Goal: Task Accomplishment & Management: Complete application form

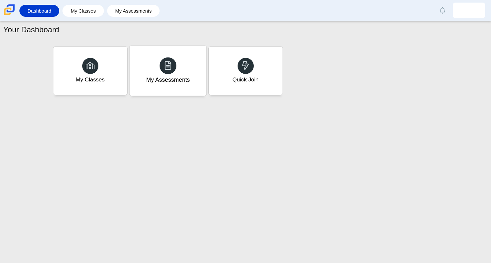
click at [179, 61] on div "My Assessments" at bounding box center [167, 71] width 77 height 50
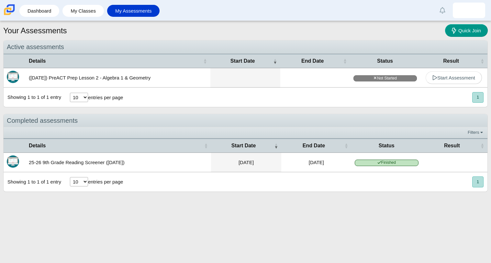
click at [122, 82] on td "([DATE]) PreACT Prep Lesson 2 - Algebra 1 & Geometry" at bounding box center [118, 77] width 185 height 19
click at [445, 79] on span "Start Assessment" at bounding box center [453, 77] width 43 height 5
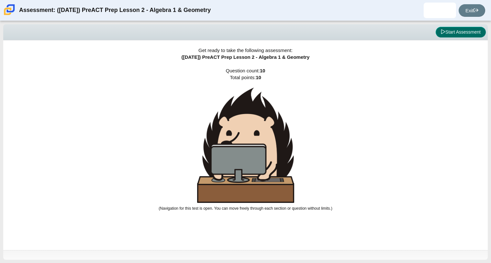
click at [465, 36] on button "Start Assessment" at bounding box center [460, 32] width 50 height 11
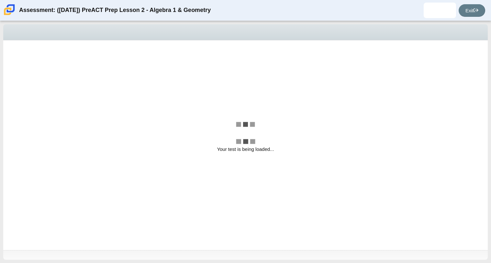
select select "bbf5d072-3e0b-44c4-9a12-6e7c9033f65b"
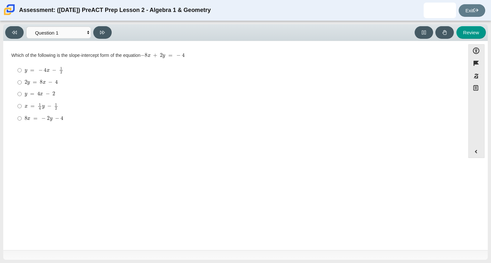
click at [90, 59] on div "Which of the following is the slope-intercept form of the equation − 8 x + 2 y …" at bounding box center [233, 55] width 445 height 6
click at [38, 84] on mjx-c "Assessment items" at bounding box center [38, 84] width 1 height 0
click at [22, 84] on input "2 y = 8 x − 4 2 y = 8 x − 4" at bounding box center [19, 83] width 4 height 12
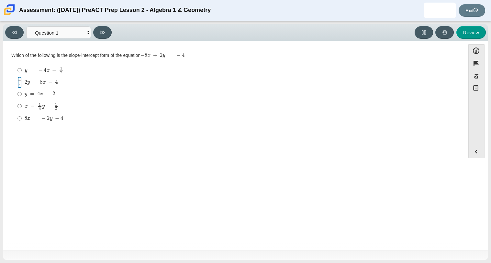
radio input "true"
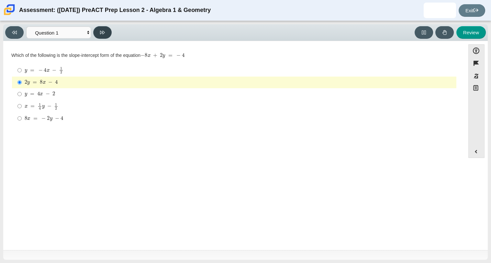
click at [101, 29] on button at bounding box center [102, 32] width 18 height 13
select select "ed62e223-81bd-4cbf-ab48-ab975844bd1f"
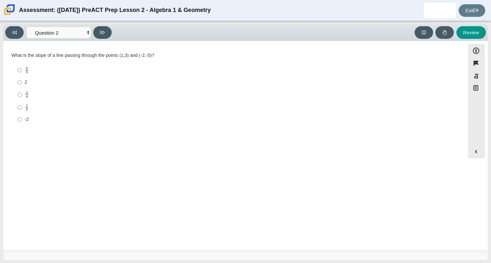
click at [25, 97] on mjx-frac "Assessment items" at bounding box center [27, 95] width 4 height 7
click at [22, 97] on input "3 8 3 eighths" at bounding box center [19, 94] width 4 height 13
radio input "true"
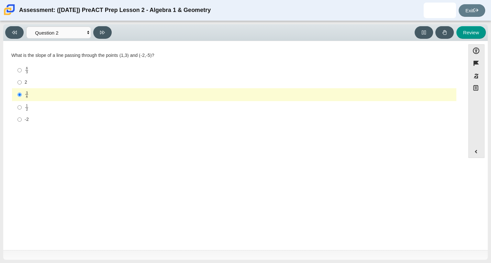
click at [21, 70] on label "8 3 8 thirds" at bounding box center [234, 70] width 443 height 13
click at [21, 70] on input "8 3 8 thirds" at bounding box center [19, 70] width 4 height 13
radio input "true"
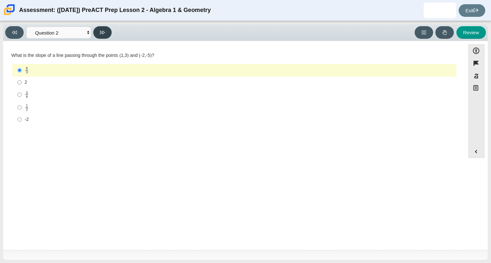
click at [104, 34] on icon at bounding box center [102, 32] width 5 height 5
select select "97f4f5fa-a52e-4fed-af51-565bfcdf47cb"
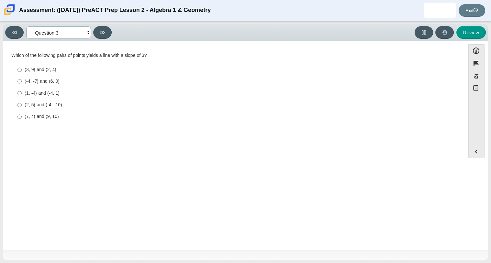
click at [69, 34] on select "Questions Question 1 Question 2 Question 3 Question 4 Question 5 Question 6 Que…" at bounding box center [58, 33] width 65 height 12
click at [116, 263] on div "Viewing Question 3 of 10 in Pacing Mode Questions Question 1 Question 2 Questio…" at bounding box center [245, 142] width 491 height 242
click at [42, 107] on div "(2, 5) and (-4, -10)" at bounding box center [239, 105] width 429 height 6
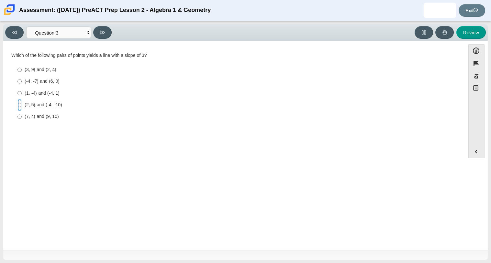
click at [22, 107] on input "(2, 5) and (-4, -10) (2, 5) and (-4, -10)" at bounding box center [19, 105] width 4 height 12
radio input "true"
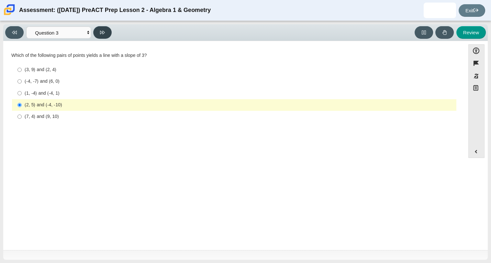
click at [98, 29] on button at bounding box center [102, 32] width 18 height 13
select select "89427bb7-e313-4f00-988f-8b8255897029"
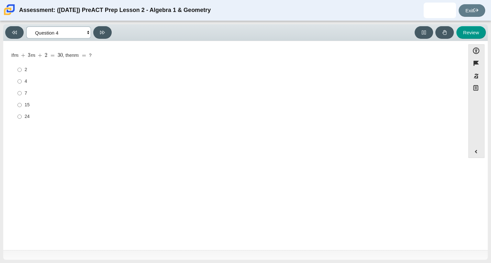
click at [64, 38] on select "Questions Question 1 Question 2 Question 3 Question 4 Question 5 Question 6 Que…" at bounding box center [58, 33] width 65 height 12
click at [68, 35] on select "Questions Question 1 Question 2 Question 3 Question 4 Question 5 Question 6 Que…" at bounding box center [58, 33] width 65 height 12
click at [23, 92] on label "7 7" at bounding box center [234, 93] width 443 height 12
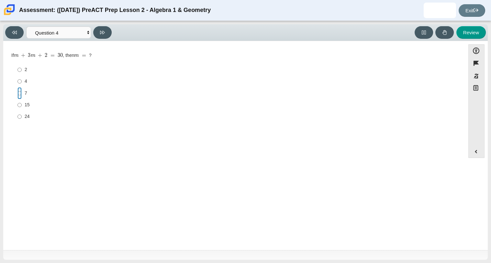
click at [22, 92] on input "7 7" at bounding box center [19, 93] width 4 height 12
radio input "true"
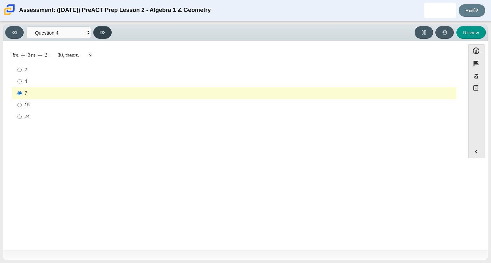
click at [102, 33] on icon at bounding box center [102, 32] width 5 height 5
select select "489dcffd-4e6a-49cf-a9d6-ad1d4a911a4e"
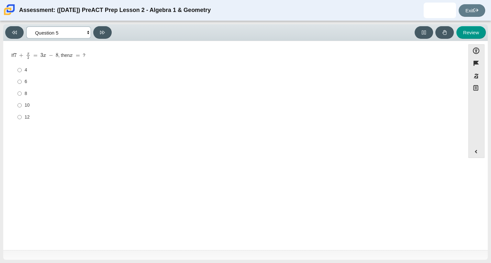
click at [82, 31] on select "Questions Question 1 Question 2 Question 3 Question 4 Question 5 Question 6 Que…" at bounding box center [58, 33] width 65 height 12
